Goal: Check status: Check status

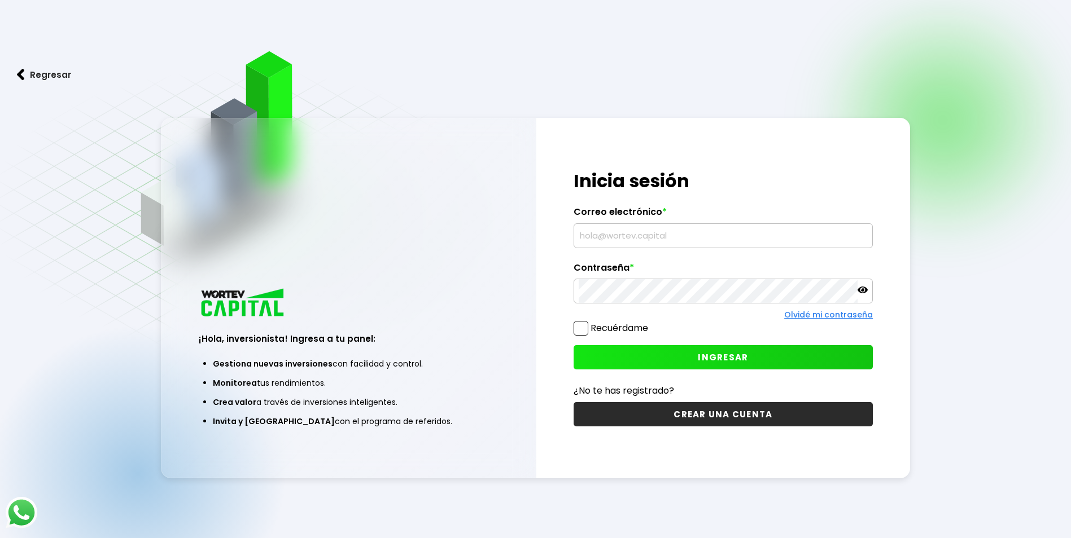
type input "[EMAIL_ADDRESS][DOMAIN_NAME]"
click at [754, 379] on div "¡Hola, inversionista! Ingresa tus credenciales para iniciar sesión Inicia sesió…" at bounding box center [723, 298] width 374 height 360
click at [750, 369] on button "INGRESAR" at bounding box center [722, 357] width 299 height 24
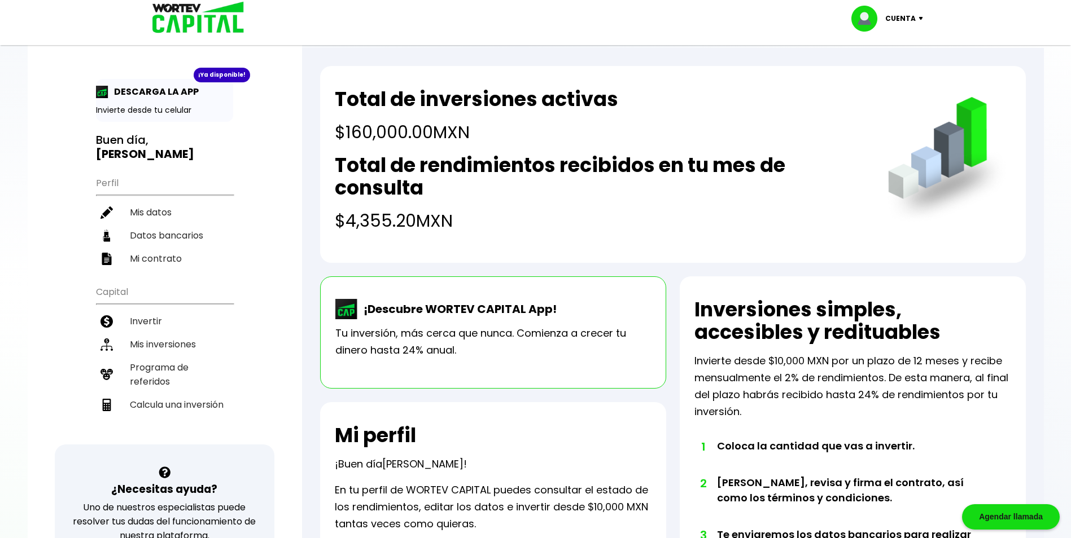
drag, startPoint x: 775, startPoint y: 318, endPoint x: 555, endPoint y: 285, distance: 223.1
click at [555, 285] on div "¡Descubre WORTEV CAPITAL App! Tu inversión, más cerca que nunca. Comienza a cre…" at bounding box center [493, 333] width 346 height 112
click at [155, 354] on li "Mis inversiones" at bounding box center [164, 344] width 137 height 23
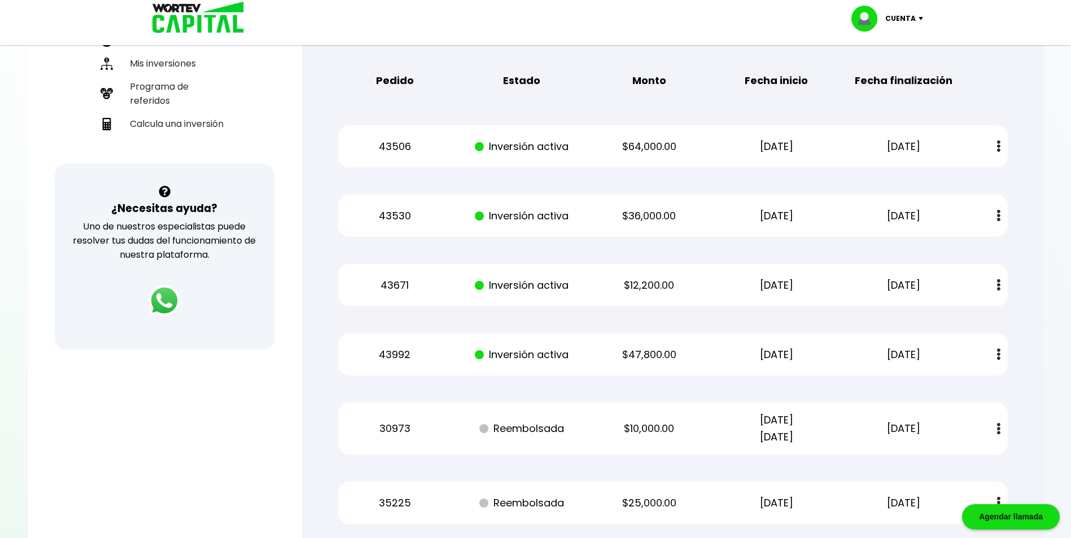
scroll to position [339, 0]
